Goal: Task Accomplishment & Management: Manage account settings

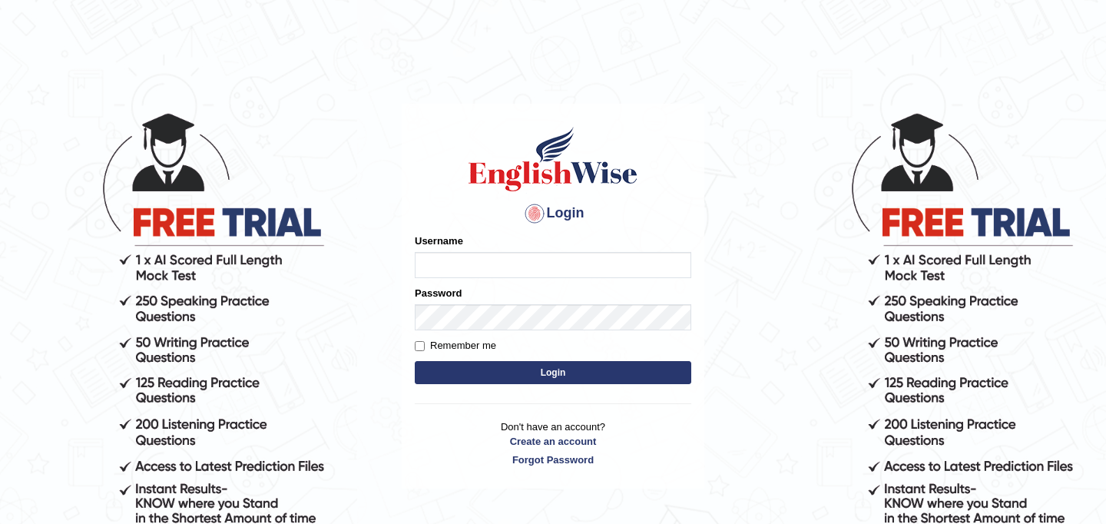
type input "najakter"
click at [529, 372] on button "Login" at bounding box center [553, 372] width 277 height 23
